Goal: Find specific page/section: Find specific page/section

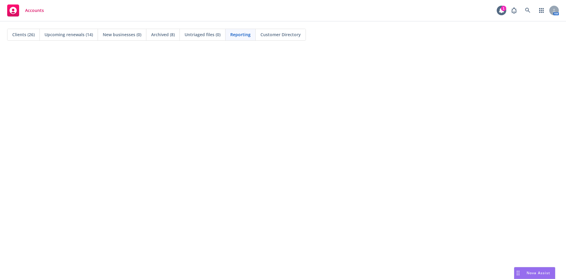
click at [24, 35] on span "Clients (26)" at bounding box center [23, 34] width 22 height 6
